Goal: Transaction & Acquisition: Purchase product/service

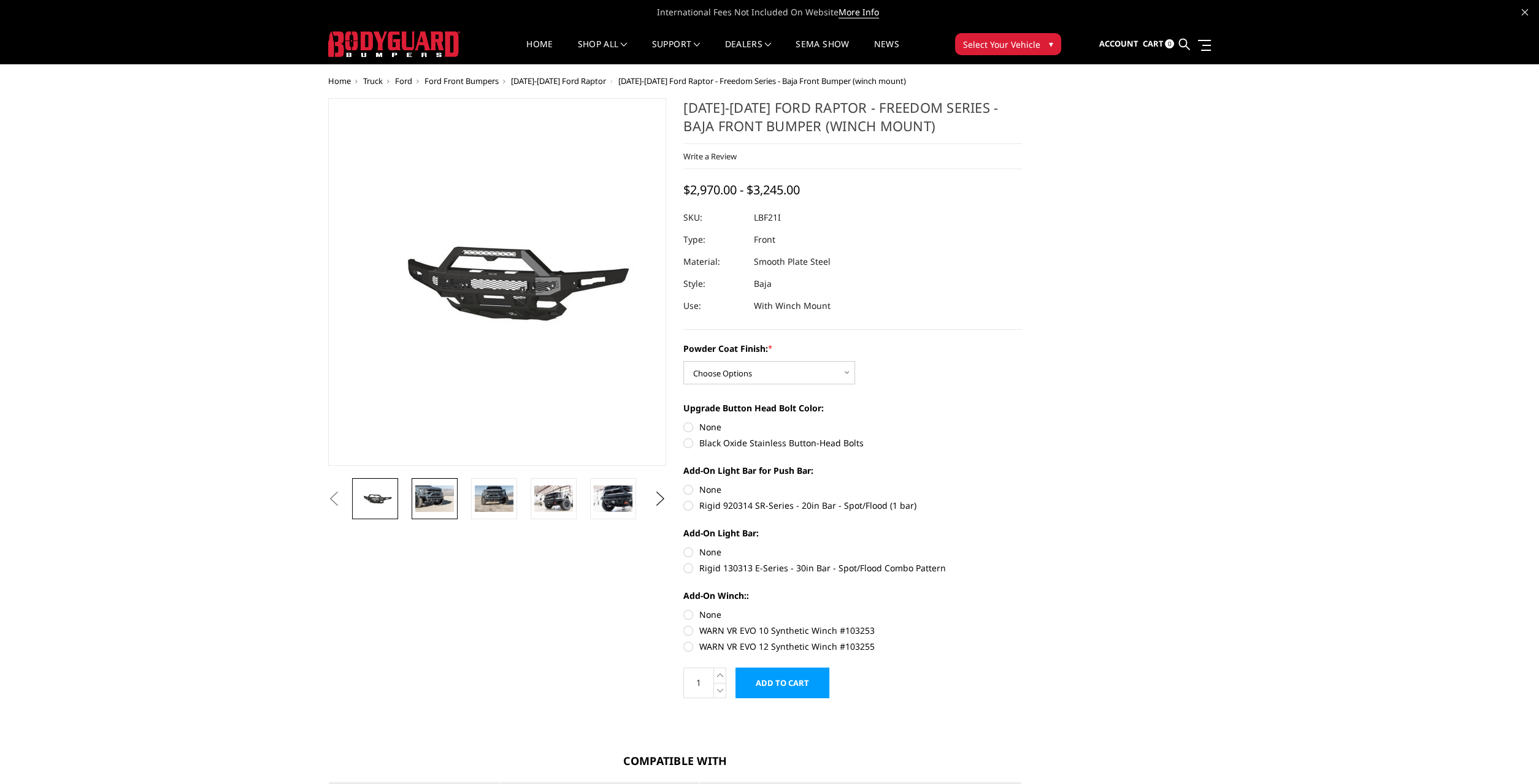
click at [444, 497] on img at bounding box center [434, 498] width 39 height 26
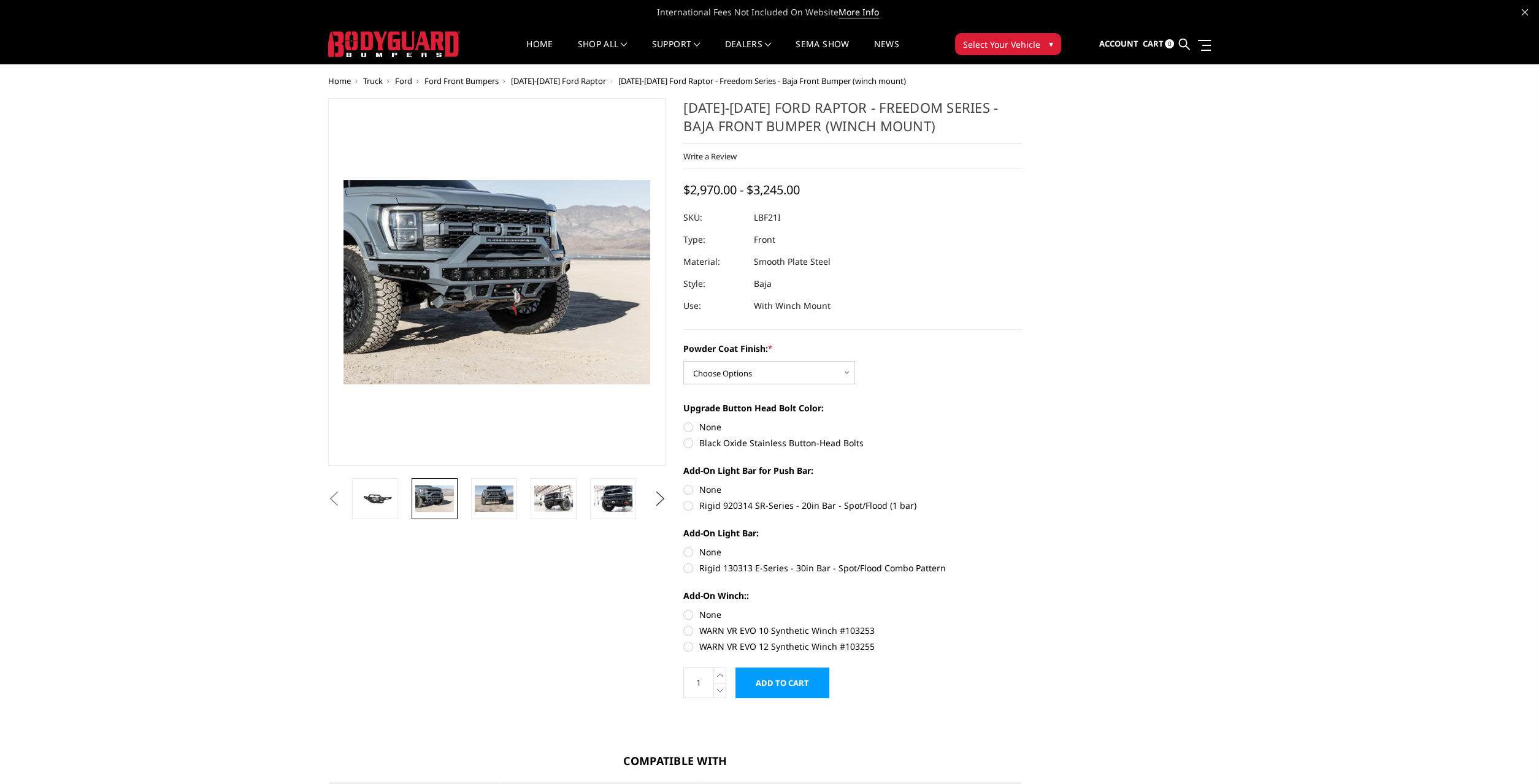
click at [663, 501] on button "Next" at bounding box center [659, 499] width 18 height 18
click at [435, 492] on img at bounding box center [434, 498] width 39 height 26
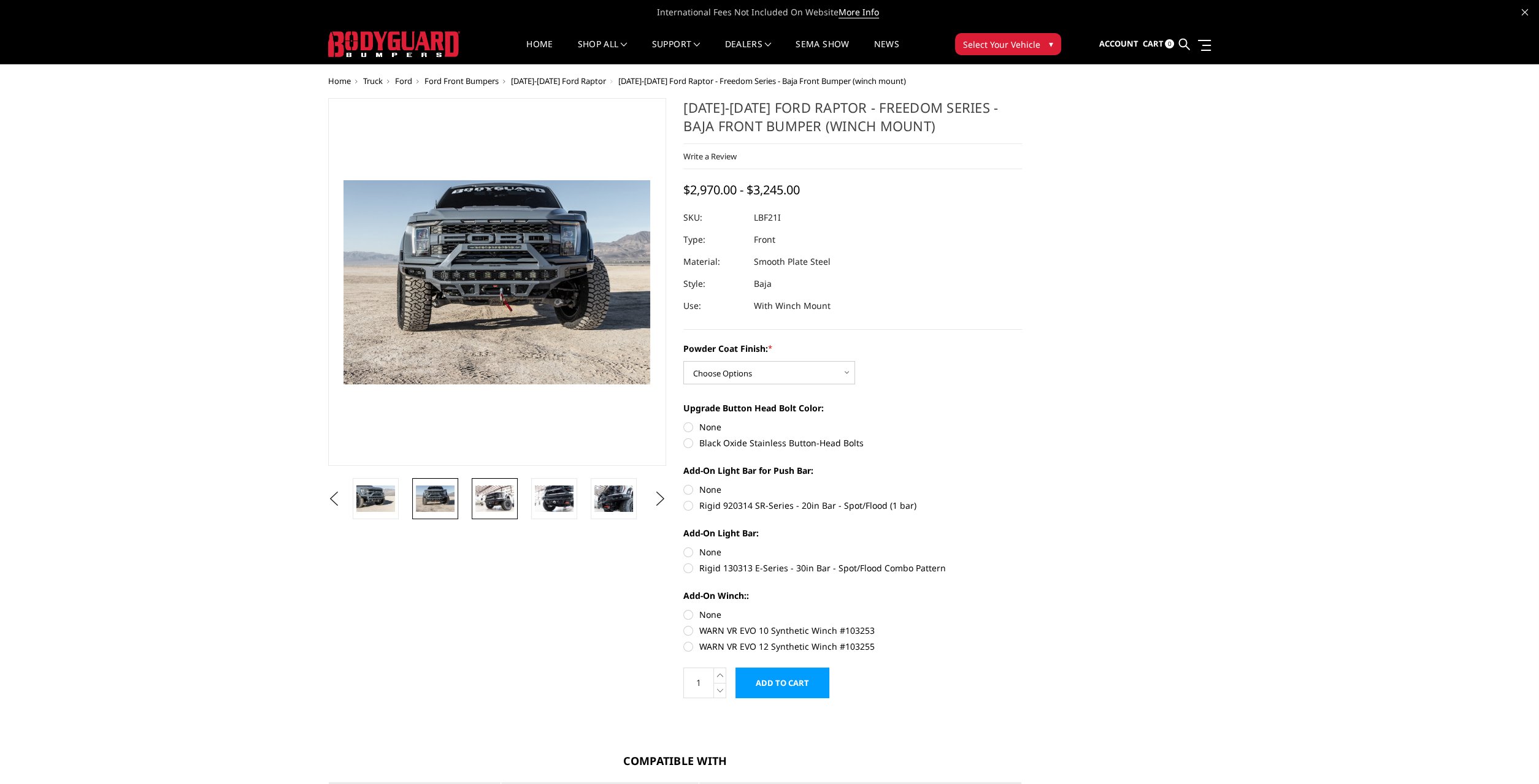
click at [474, 497] on link at bounding box center [494, 499] width 46 height 41
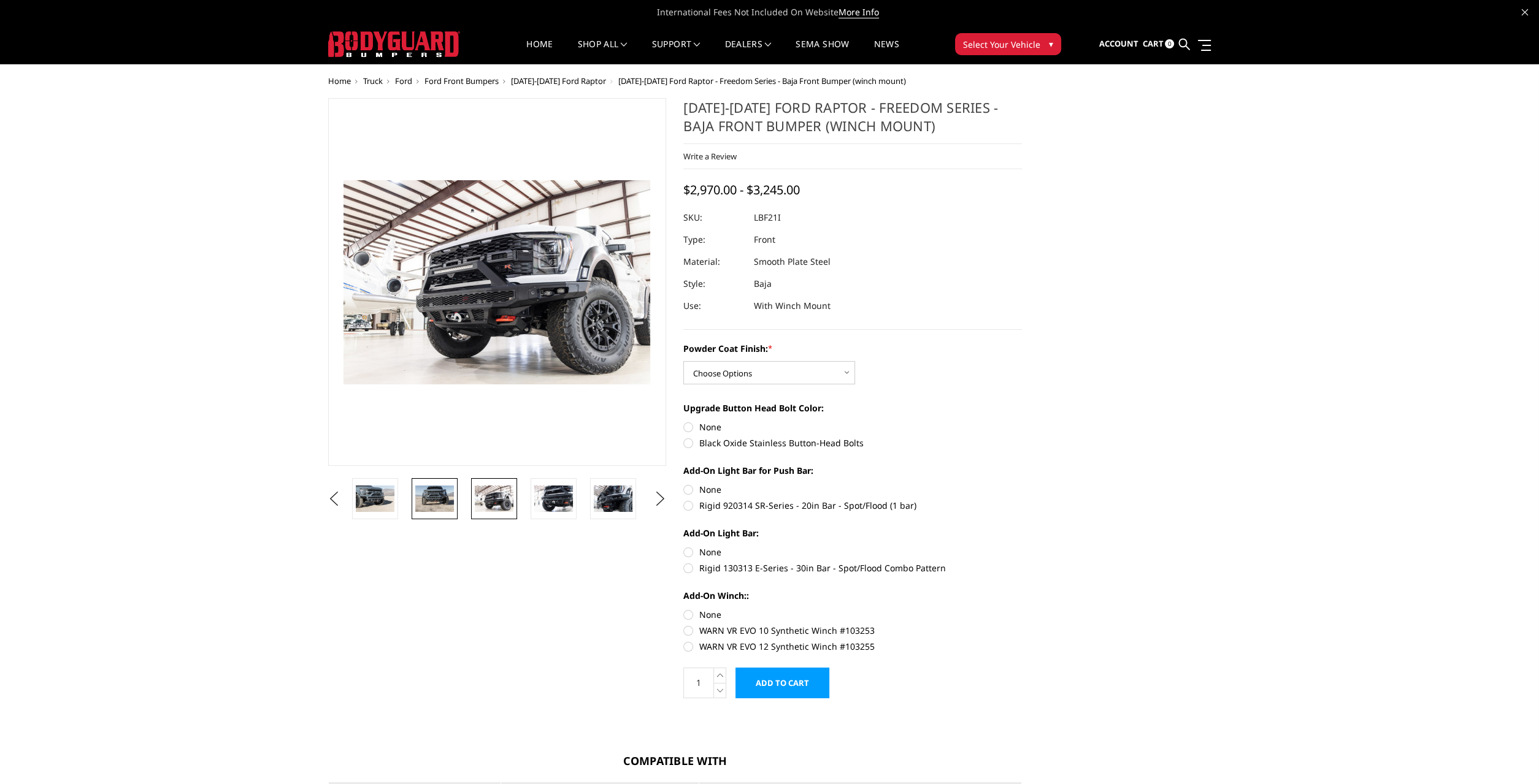
click at [428, 494] on img at bounding box center [434, 498] width 39 height 26
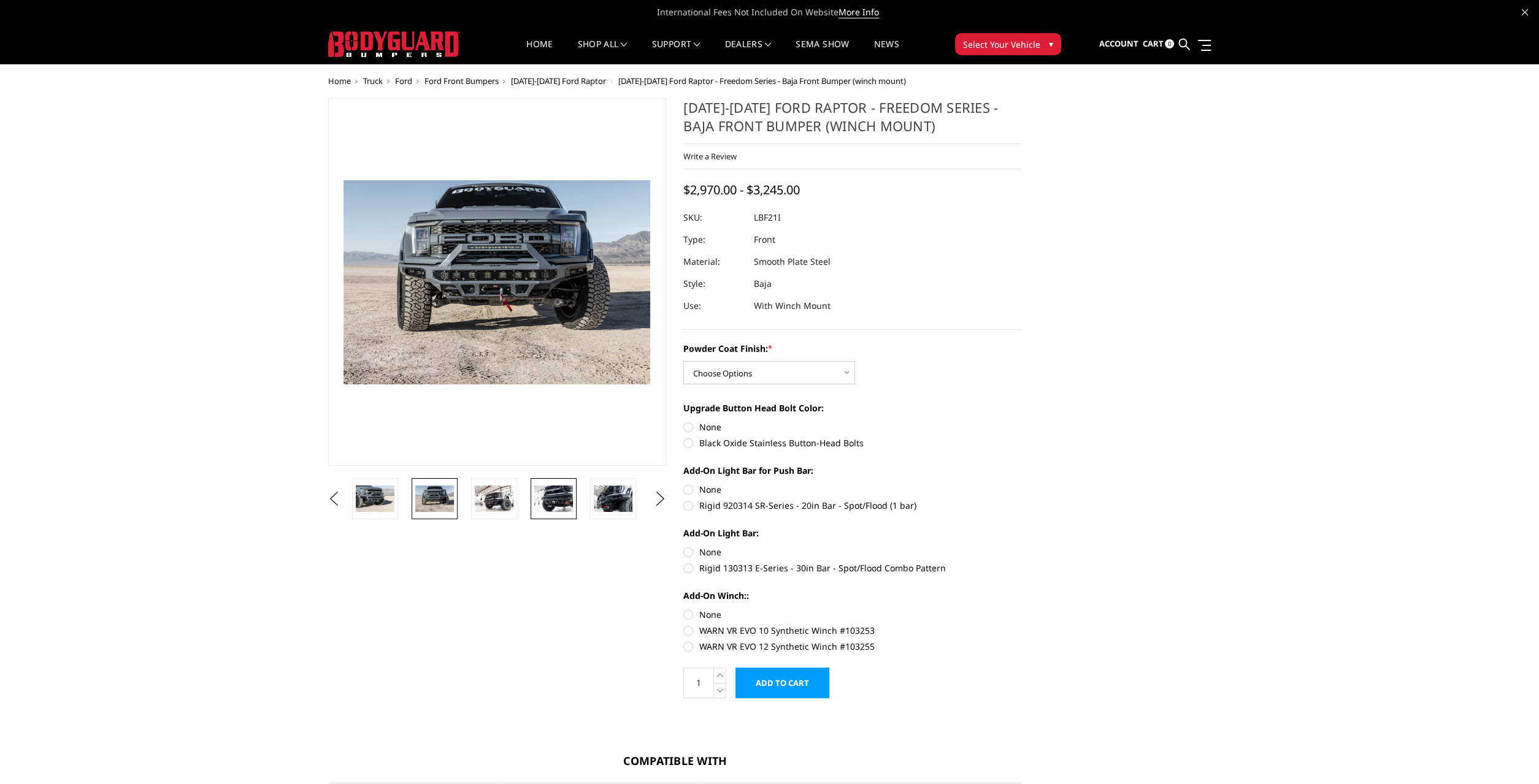
click at [557, 500] on img at bounding box center [553, 498] width 39 height 26
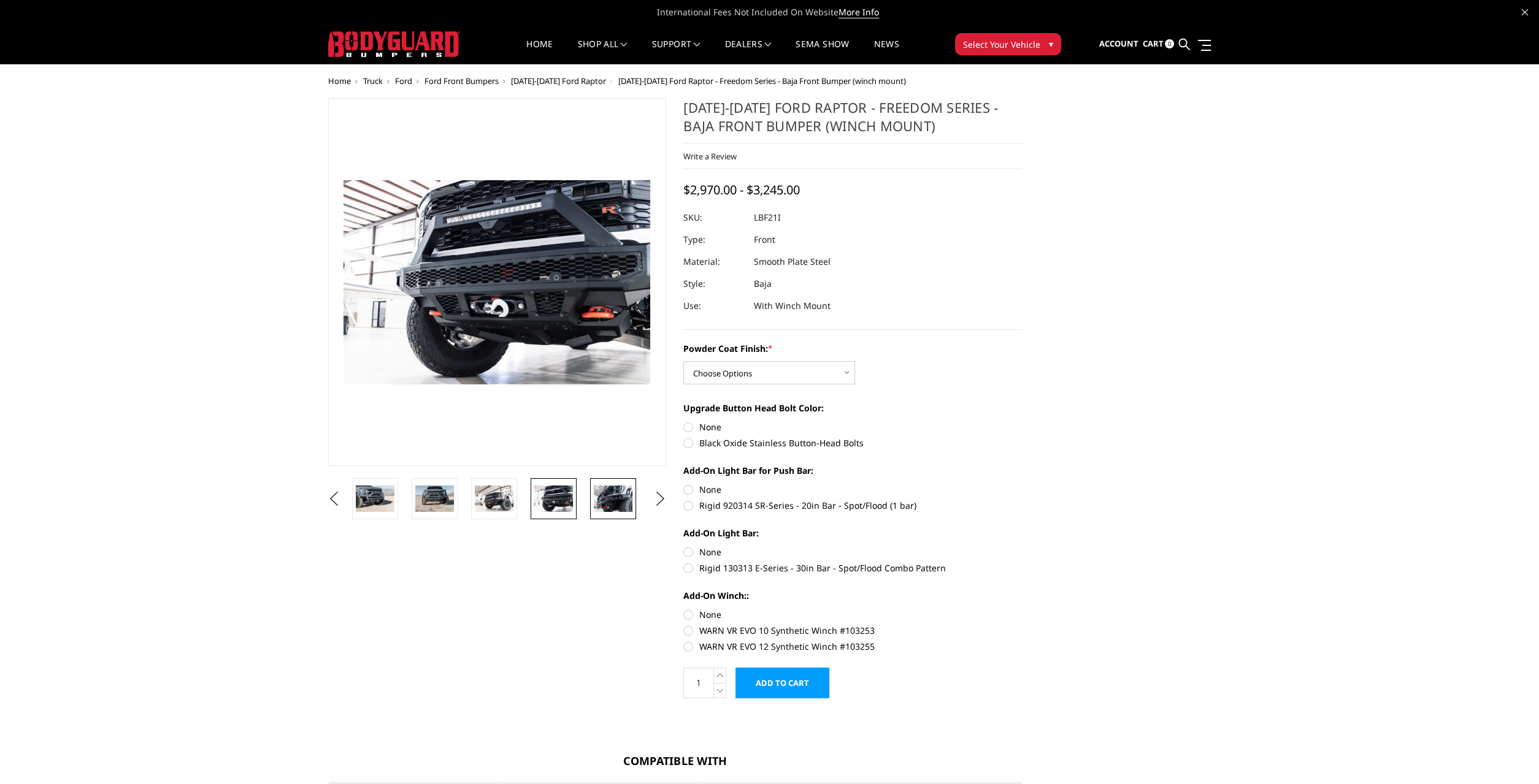
click at [616, 499] on img at bounding box center [612, 498] width 39 height 26
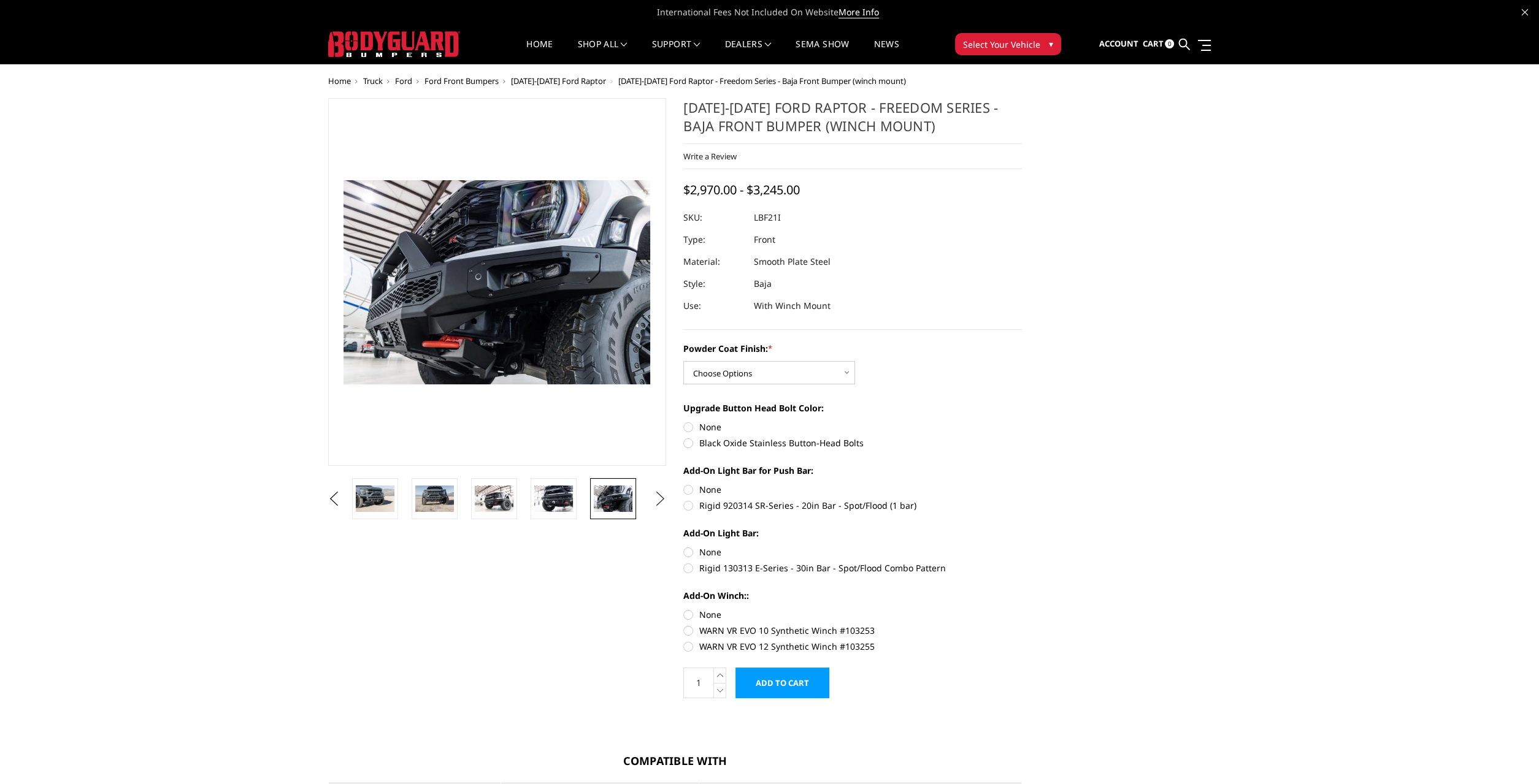
click at [657, 494] on button "Next" at bounding box center [659, 499] width 18 height 18
click at [489, 493] on img at bounding box center [494, 498] width 39 height 26
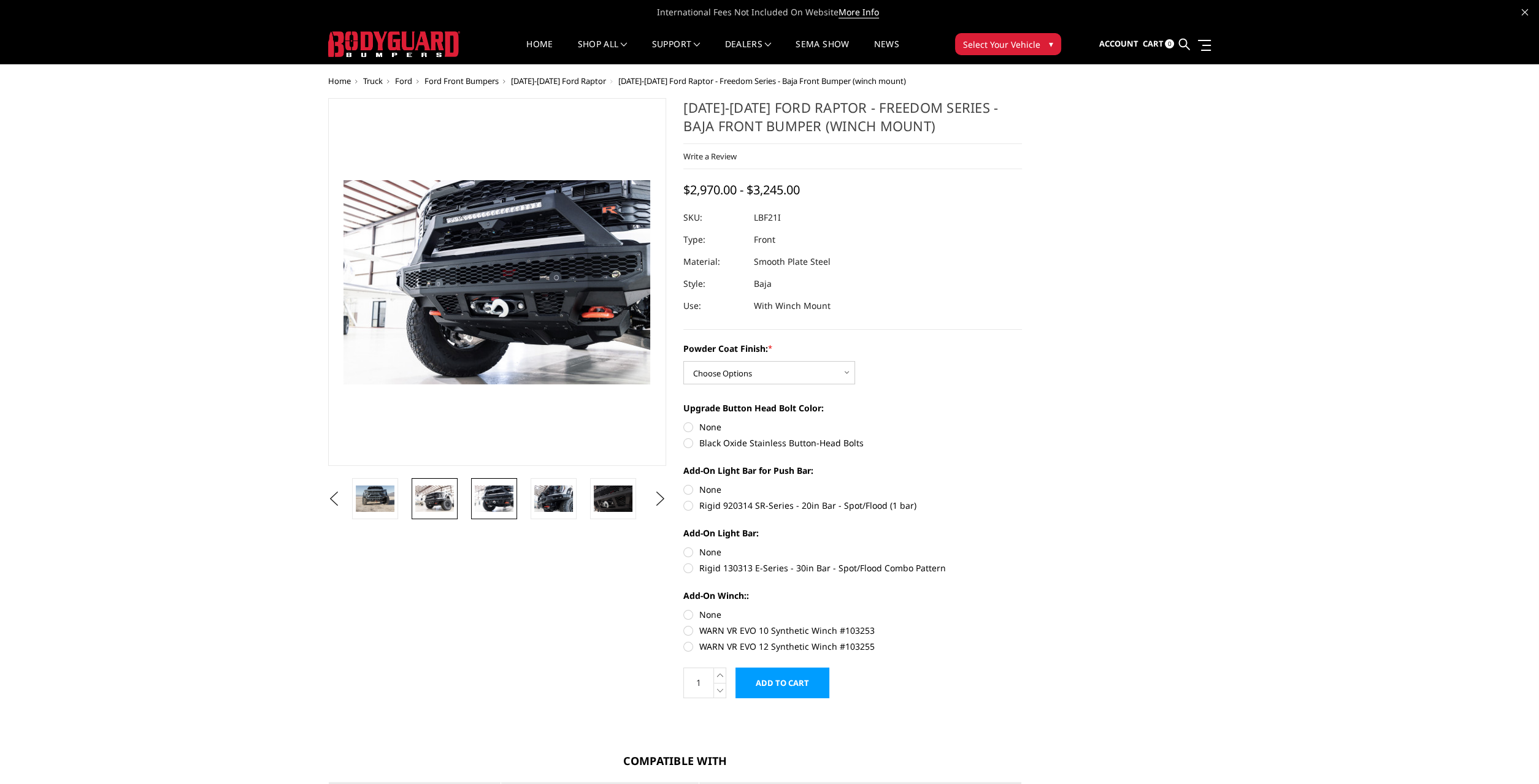
click at [425, 492] on img at bounding box center [434, 498] width 39 height 26
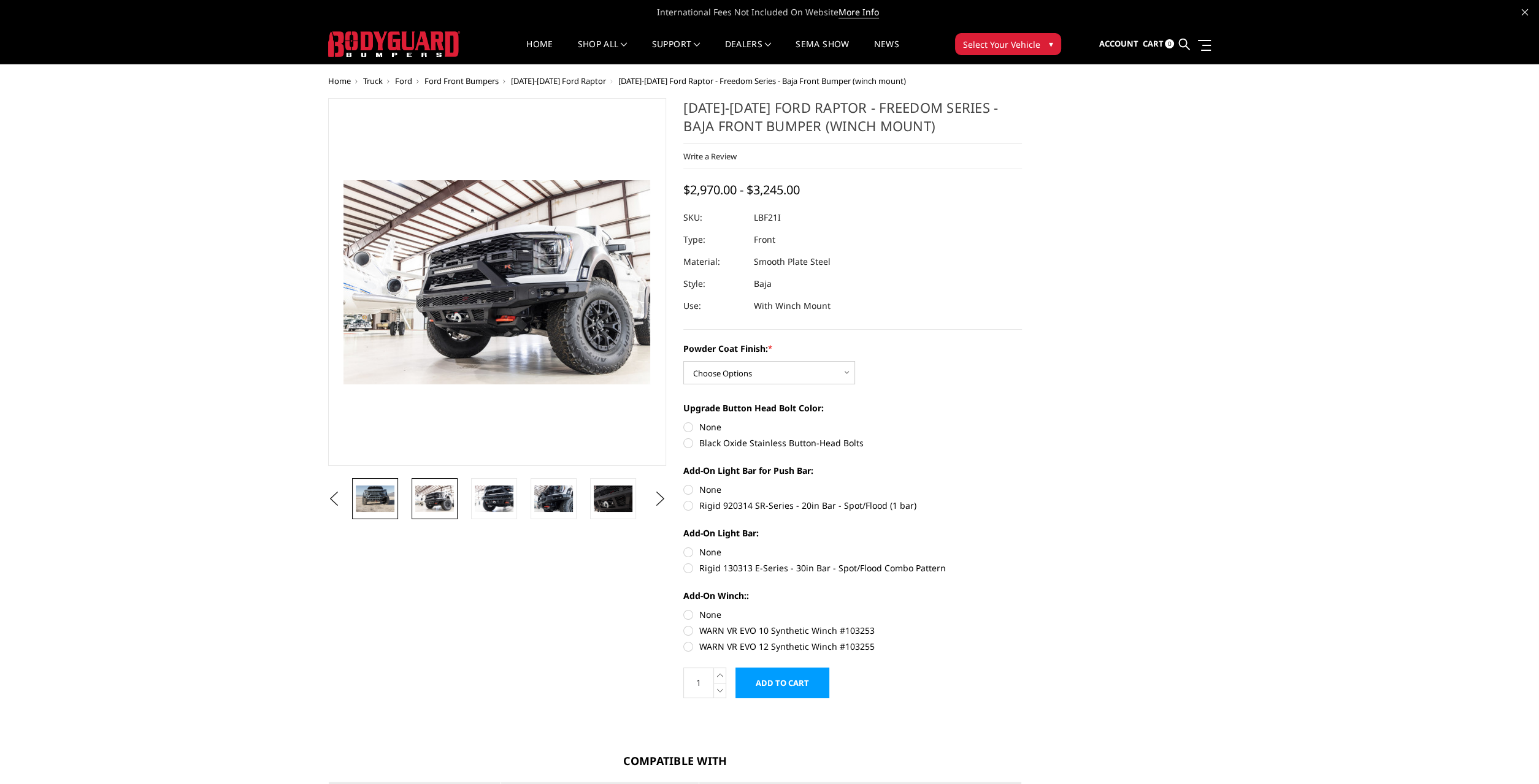
click at [382, 495] on img at bounding box center [375, 498] width 39 height 26
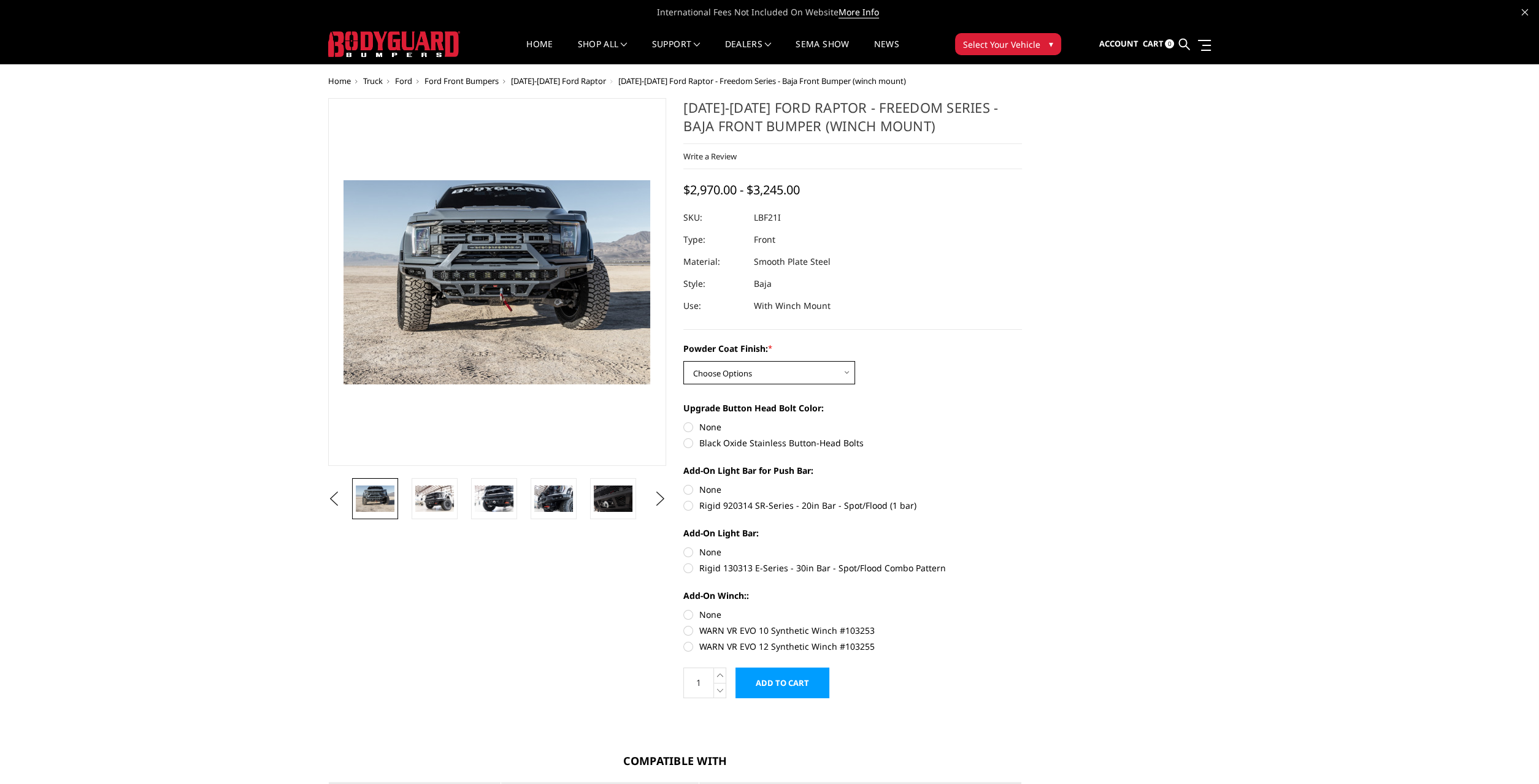
click at [843, 373] on select "Choose Options Bare Metal Texture Black Powder Coat" at bounding box center [769, 373] width 172 height 23
select select "2766"
click at [683, 361] on select "Choose Options Bare Metal Texture Black Powder Coat" at bounding box center [769, 373] width 172 height 23
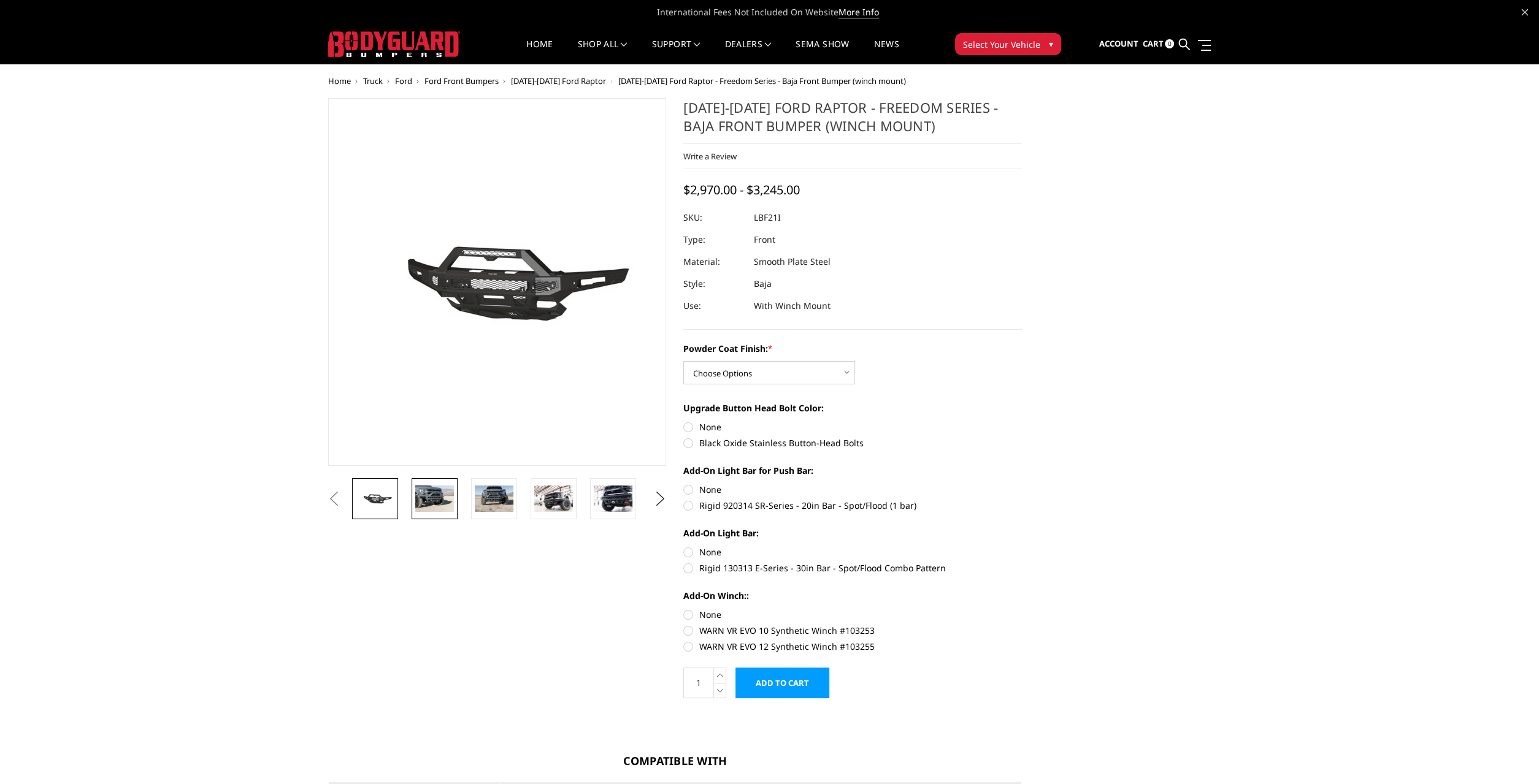
click at [431, 490] on img at bounding box center [434, 498] width 39 height 26
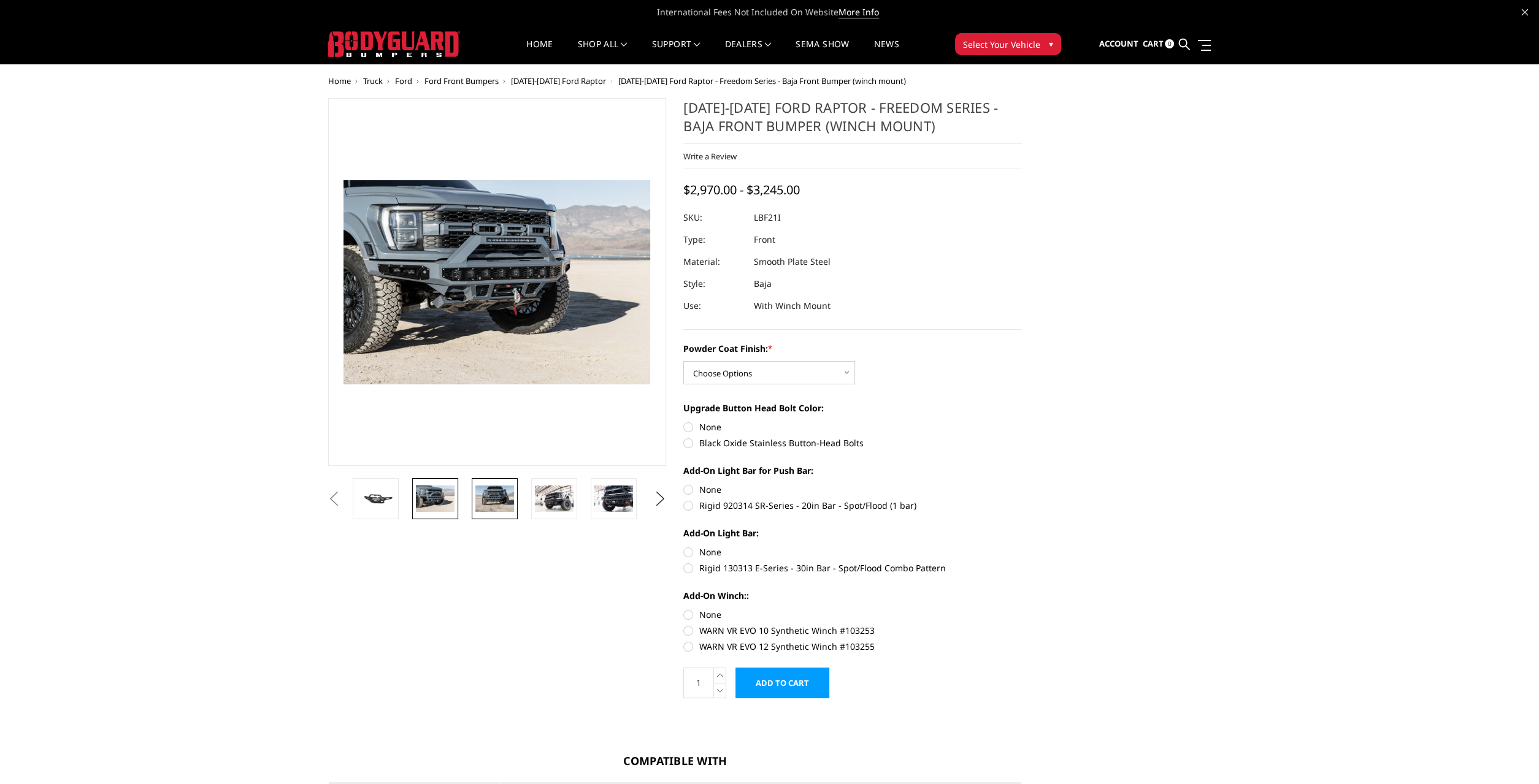
drag, startPoint x: 493, startPoint y: 499, endPoint x: 500, endPoint y: 502, distance: 7.6
click at [494, 499] on img at bounding box center [494, 498] width 39 height 26
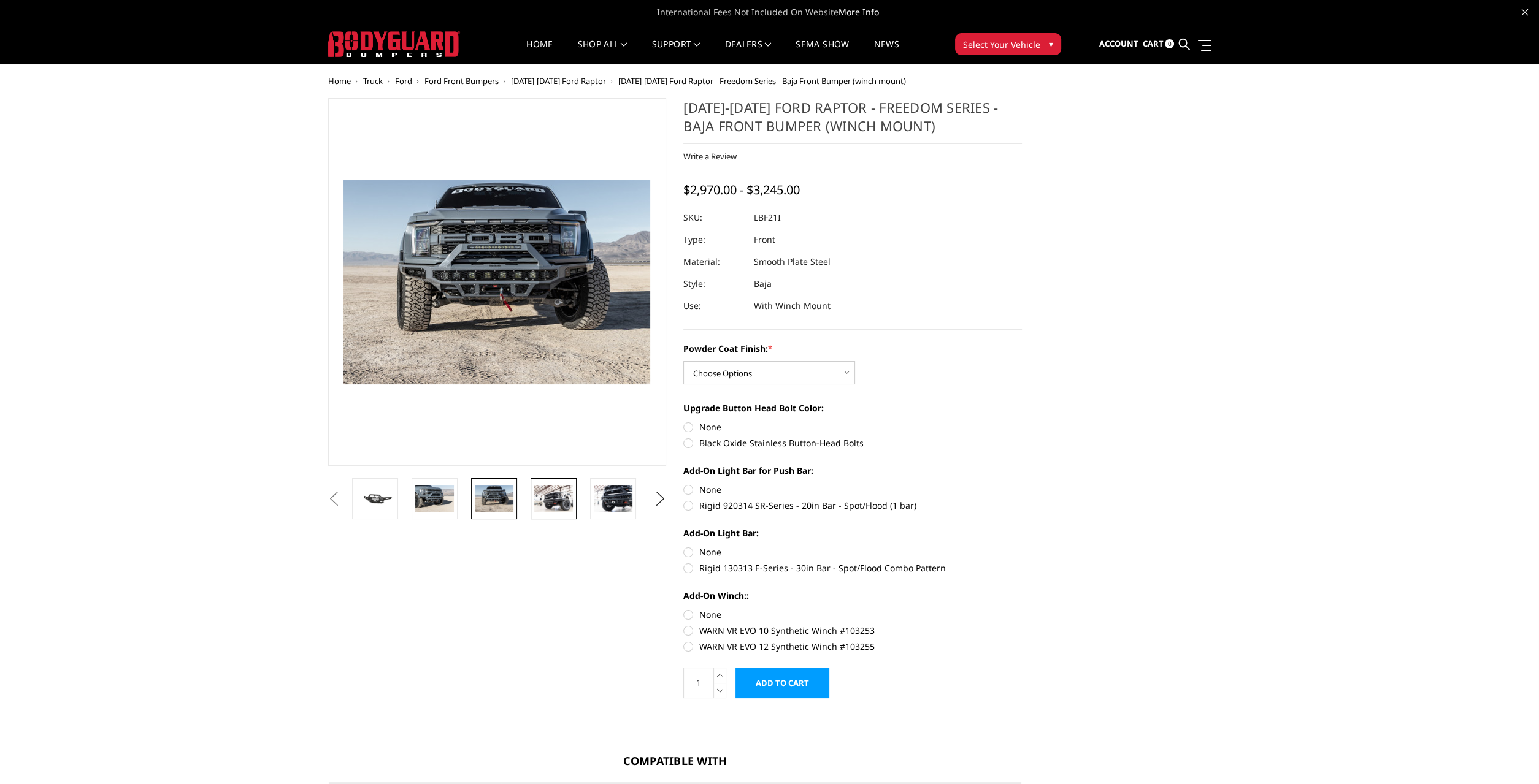
drag, startPoint x: 545, startPoint y: 501, endPoint x: 564, endPoint y: 504, distance: 19.2
click at [546, 501] on img at bounding box center [553, 498] width 39 height 26
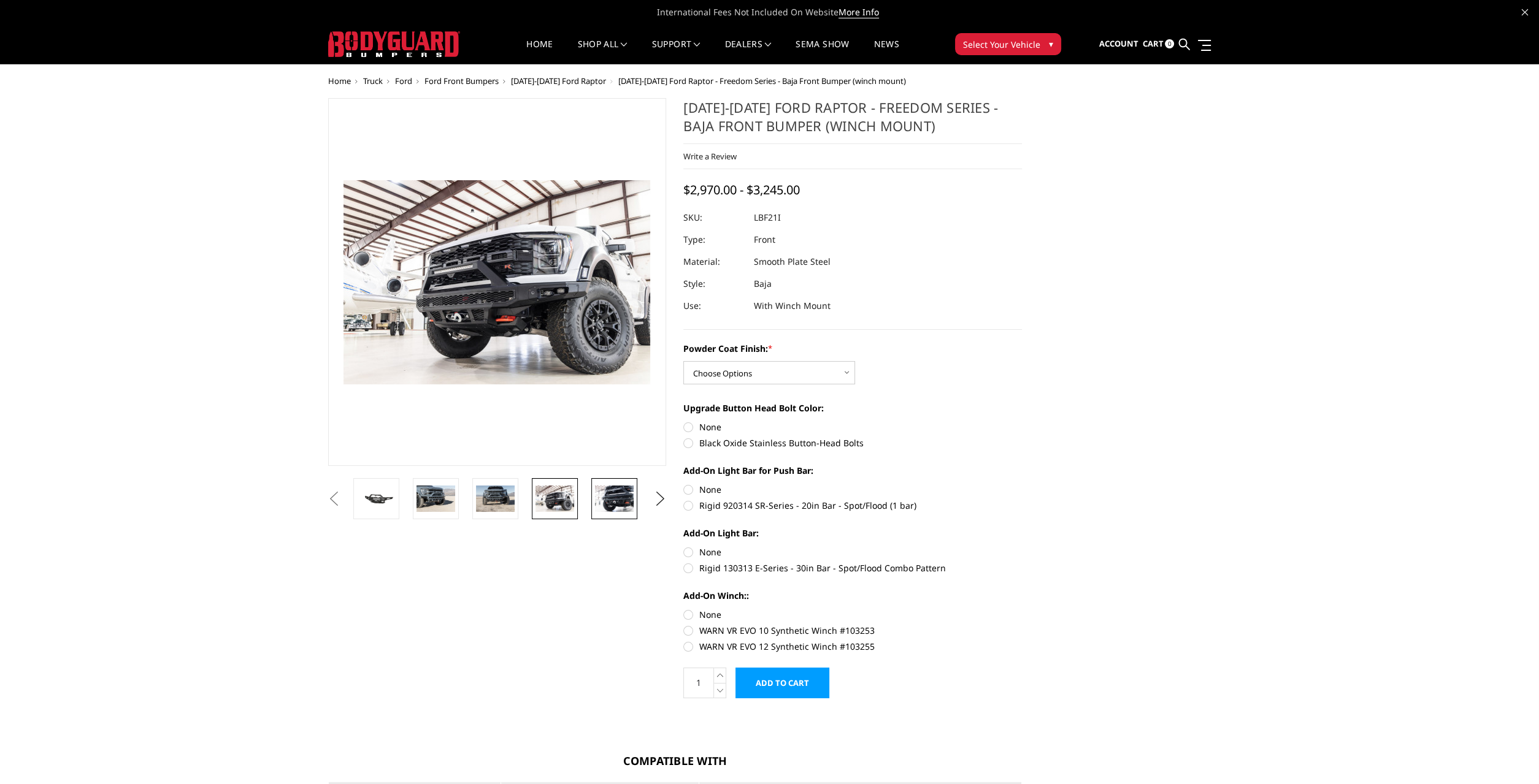
click at [604, 500] on img at bounding box center [614, 498] width 39 height 26
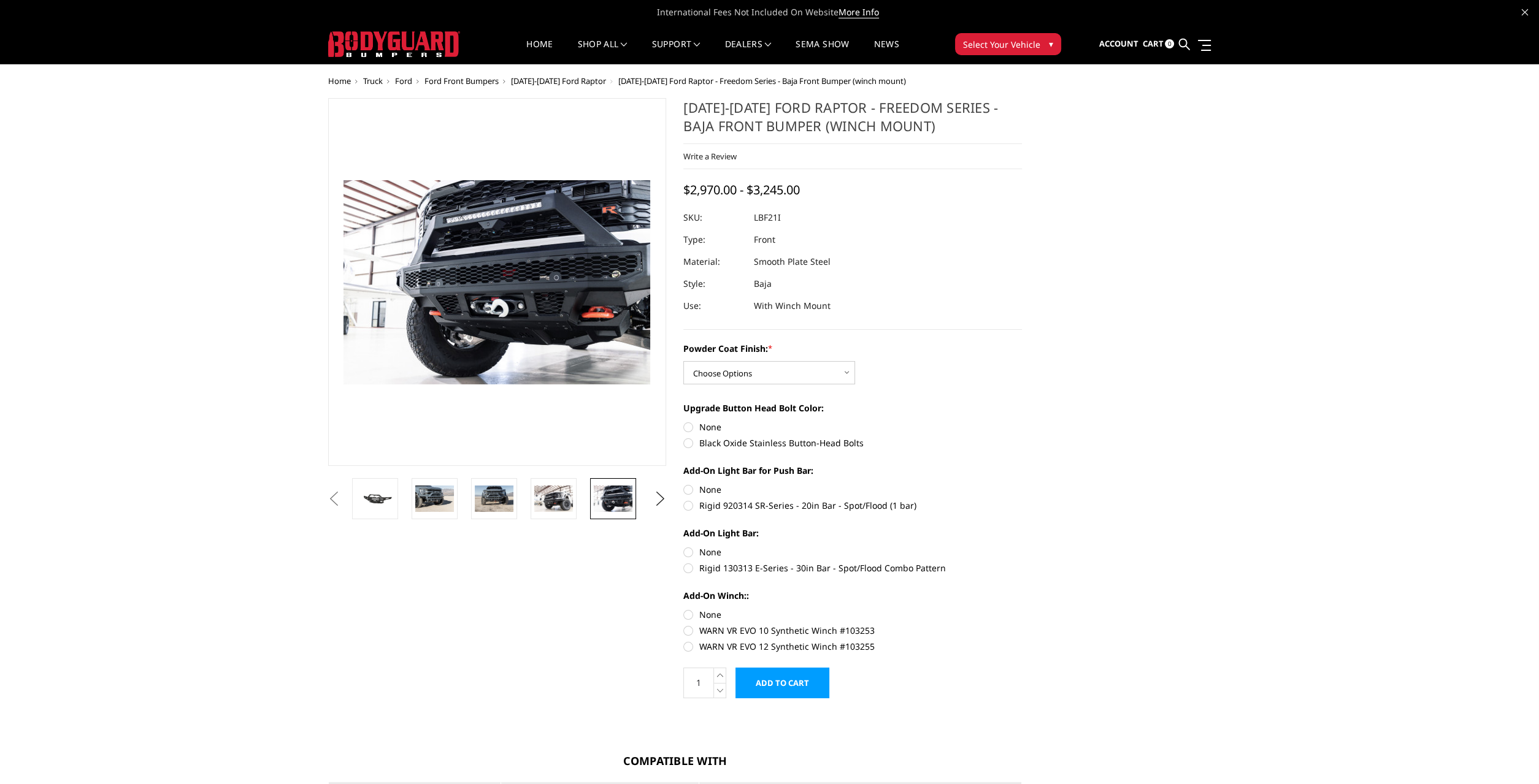
click at [688, 567] on label "Rigid 130313 E-Series - 30in Bar - Spot/Flood Combo Pattern" at bounding box center [852, 568] width 338 height 13
click at [1022, 547] on input "Rigid 130313 E-Series - 30in Bar - Spot/Flood Combo Pattern" at bounding box center [1022, 546] width 1 height 1
radio input "true"
click at [663, 525] on button "Next" at bounding box center [659, 519] width 18 height 18
click at [688, 646] on label "WARN VR EVO 12 Synthetic Winch #103255" at bounding box center [852, 647] width 338 height 13
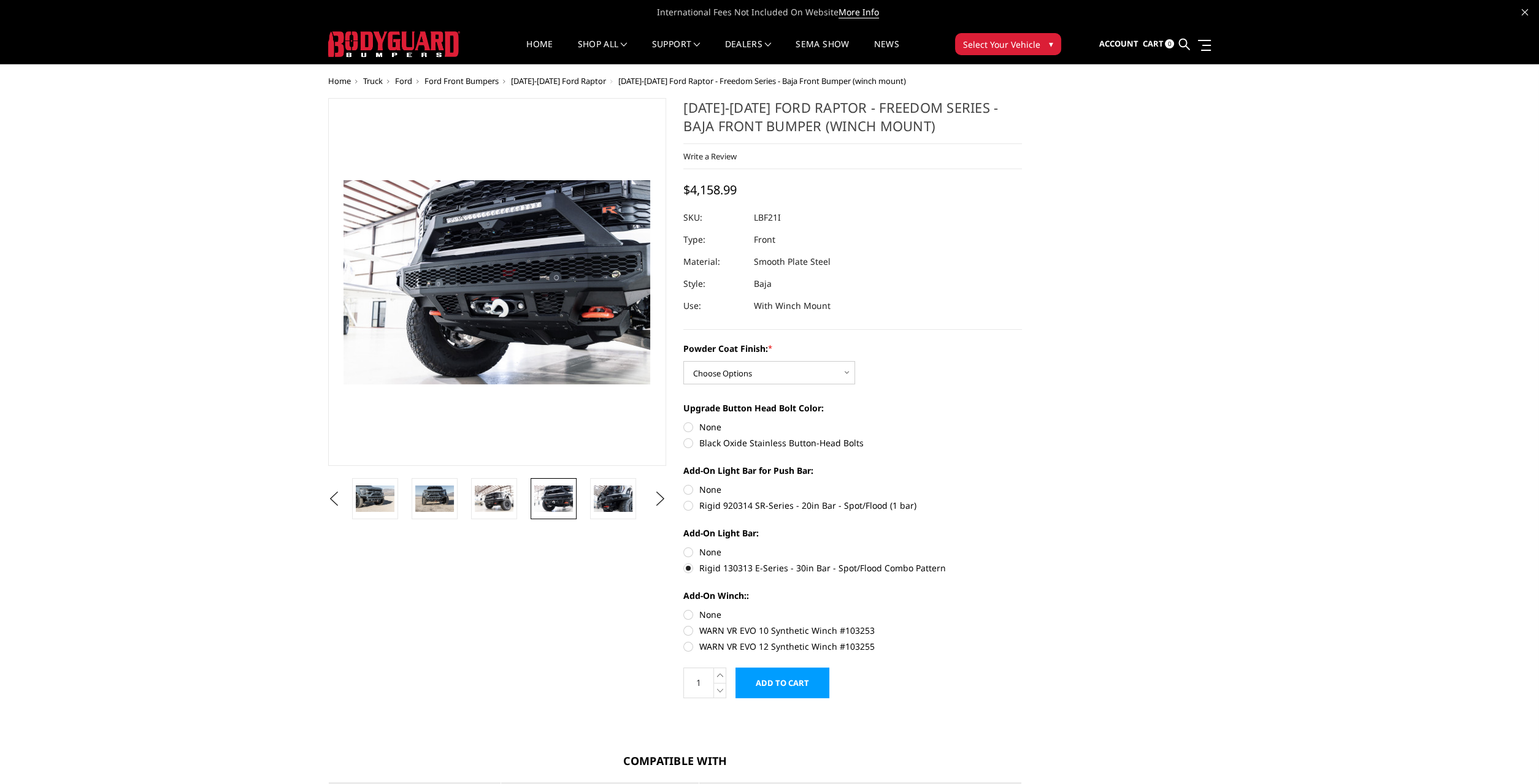
click at [1022, 625] on input "WARN VR EVO 12 Synthetic Winch #103255" at bounding box center [1022, 624] width 1 height 1
radio input "true"
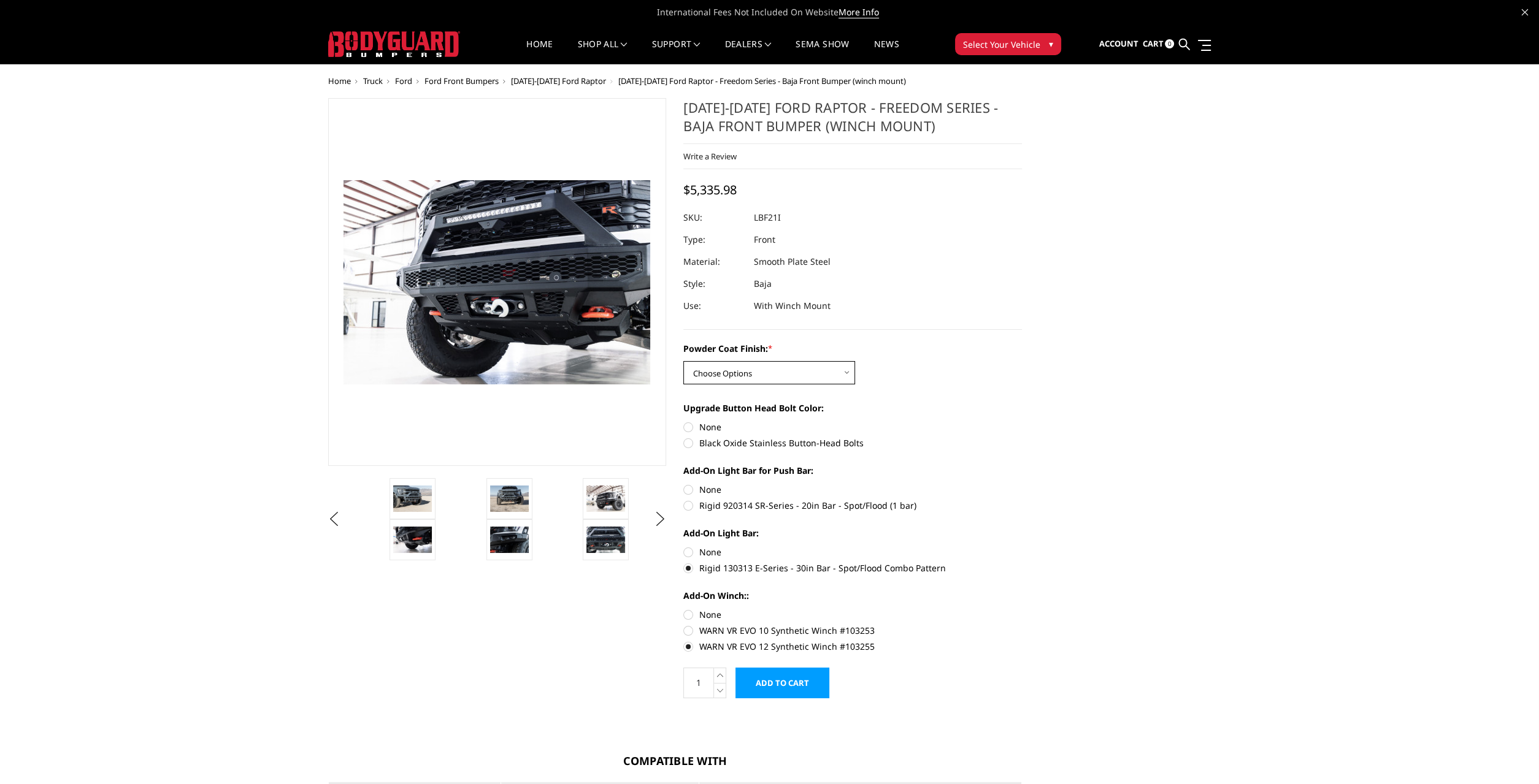
click at [750, 365] on select "Choose Options Bare Metal Texture Black Powder Coat" at bounding box center [769, 373] width 172 height 23
select select "2766"
click at [683, 361] on select "Choose Options Bare Metal Texture Black Powder Coat" at bounding box center [769, 373] width 172 height 23
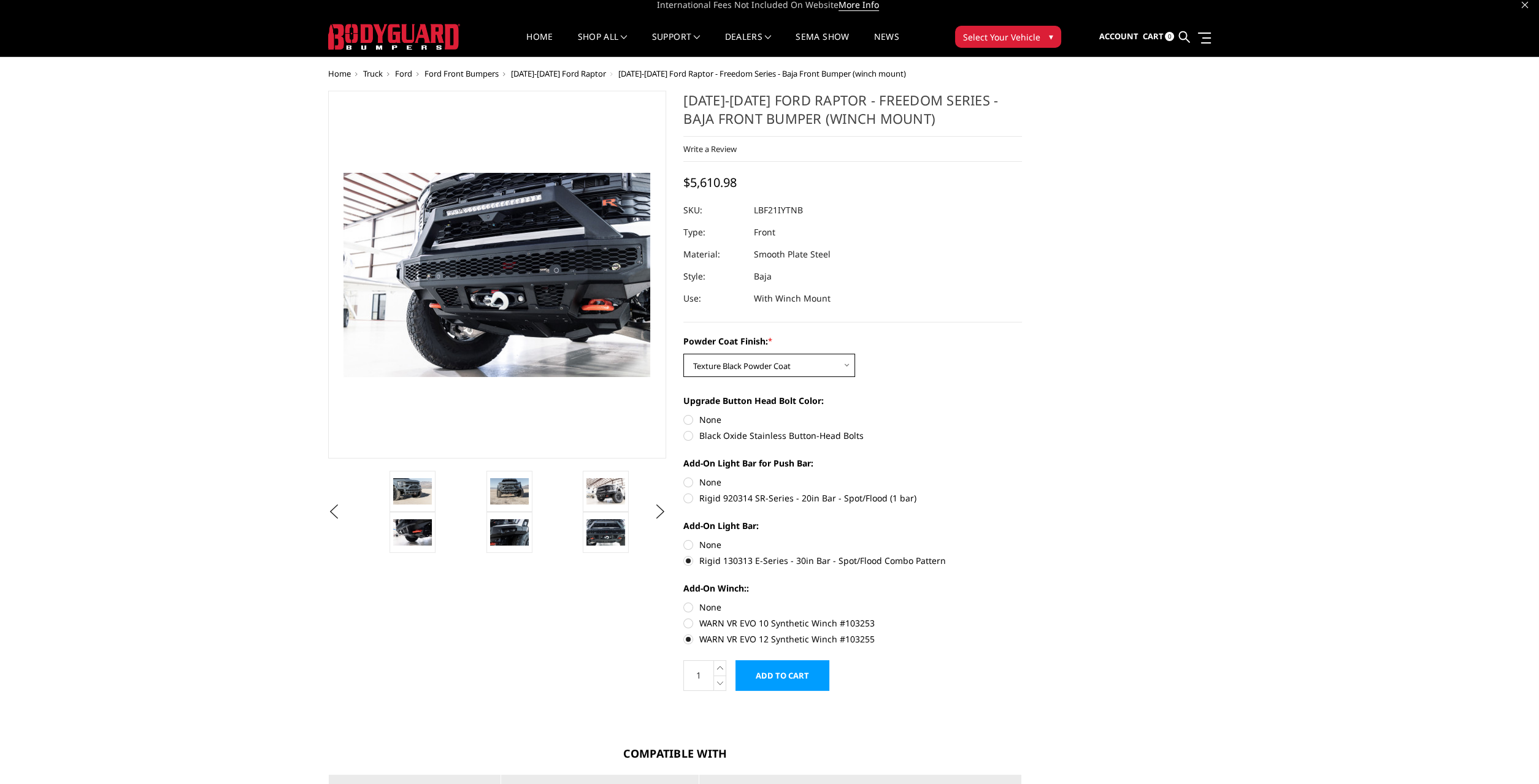
scroll to position [61, 0]
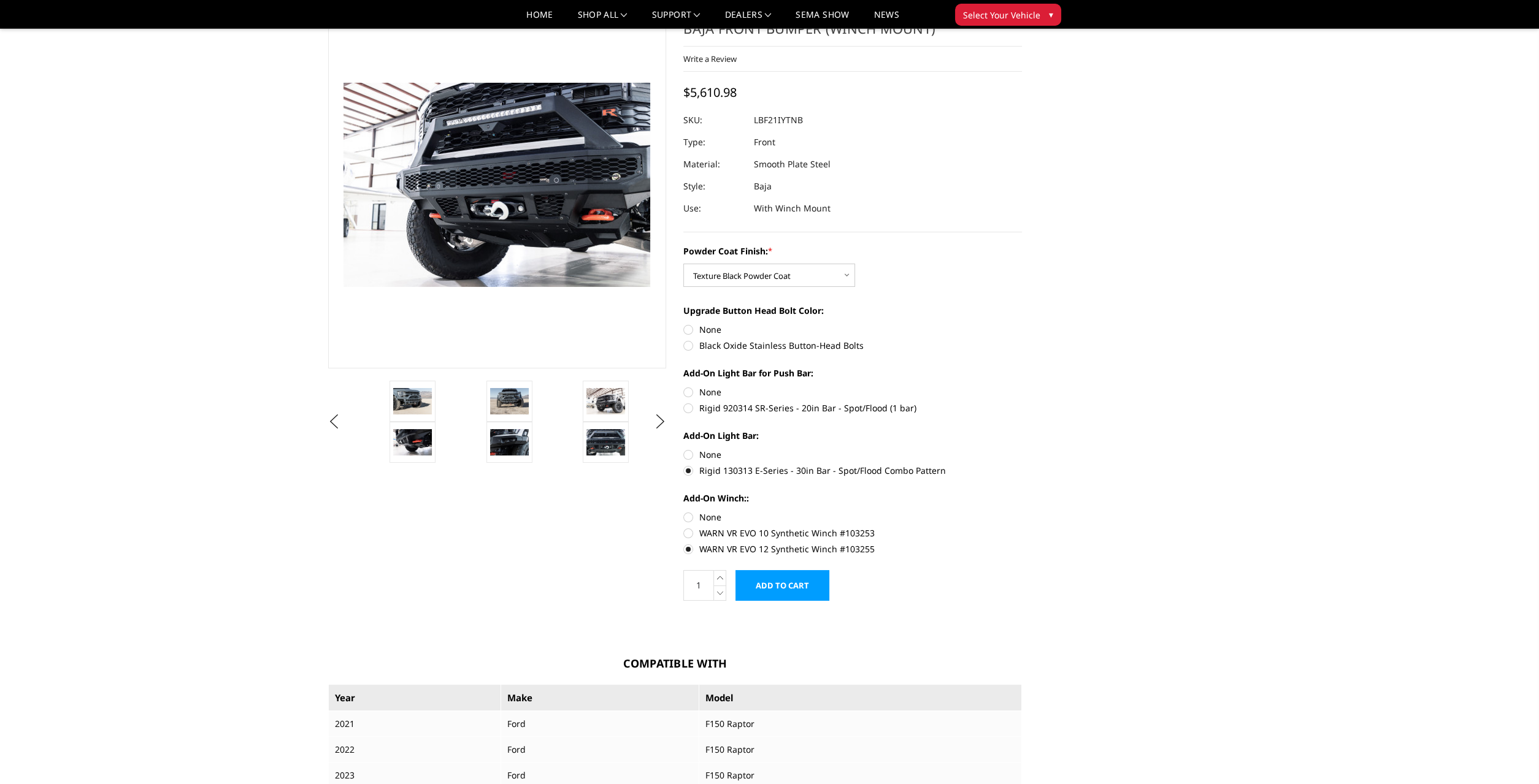
click at [689, 411] on label "Rigid 920314 SR-Series - 20in Bar - Spot/Flood (1 bar)" at bounding box center [852, 408] width 338 height 13
click at [1022, 387] on input "Rigid 920314 SR-Series - 20in Bar - Spot/Flood (1 bar)" at bounding box center [1022, 386] width 1 height 1
radio input "true"
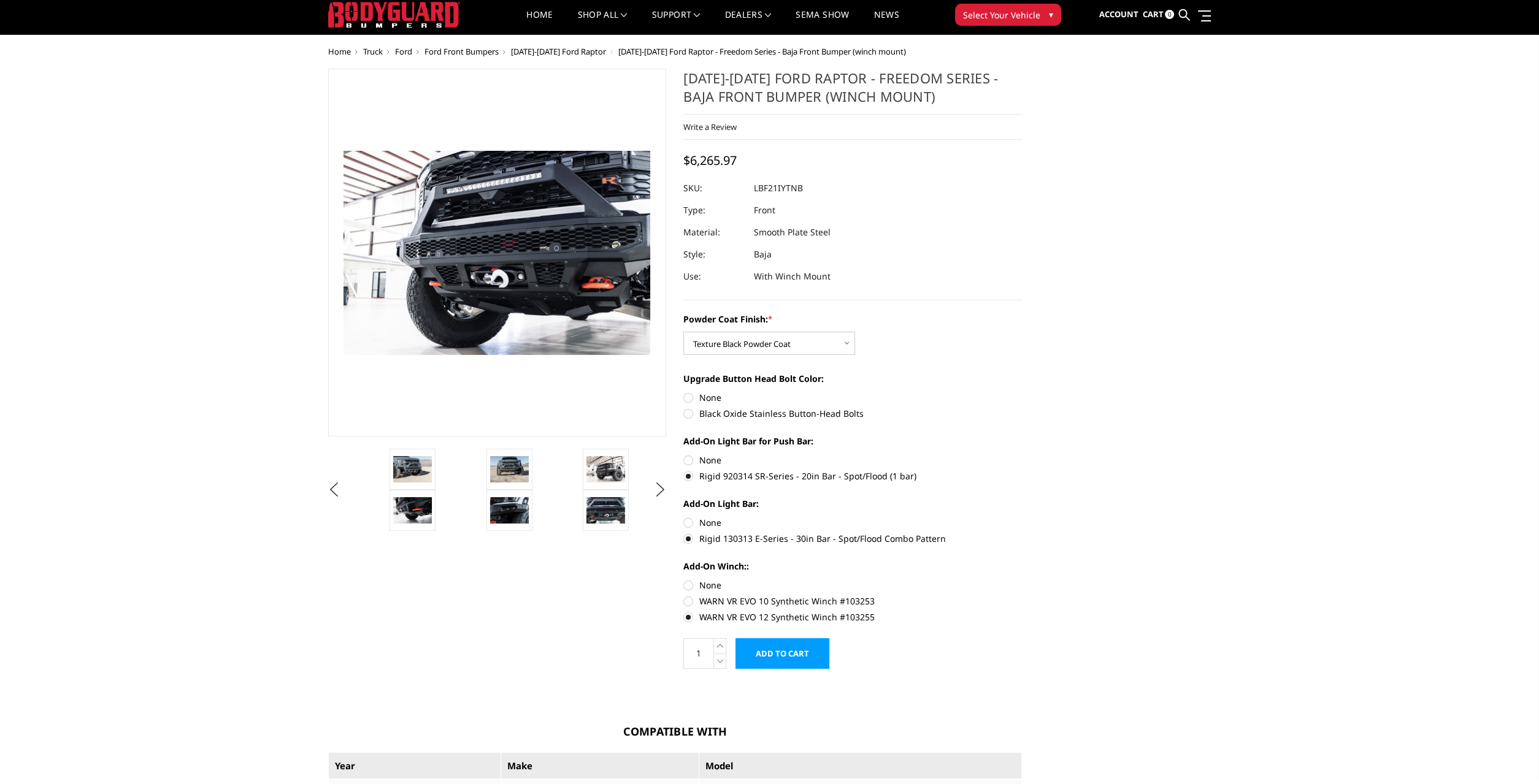
scroll to position [0, 0]
